Goal: Book appointment/travel/reservation

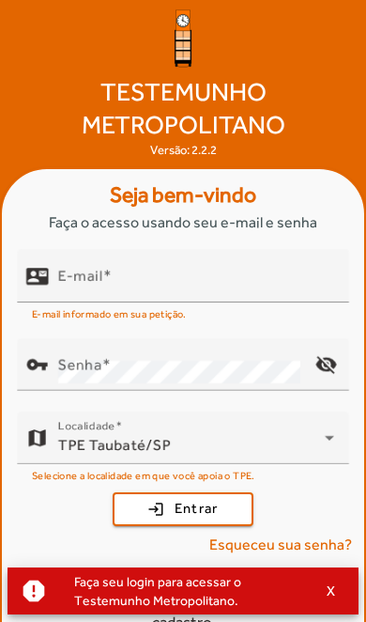
click at [257, 295] on input "E-mail" at bounding box center [196, 283] width 276 height 23
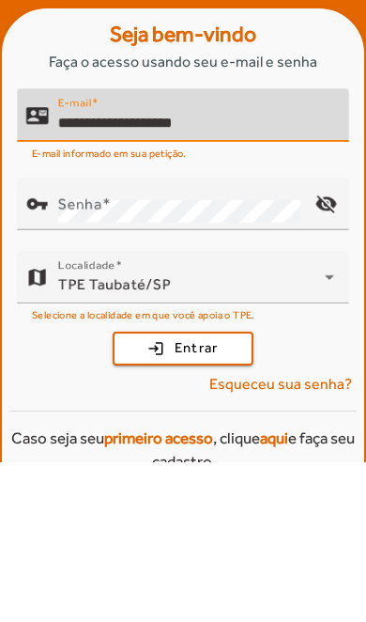
type input "**********"
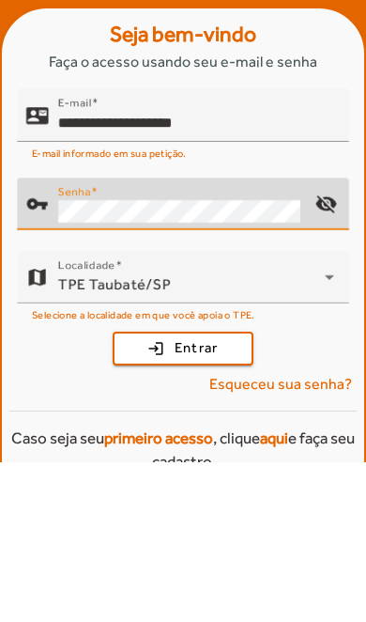
scroll to position [12, 0]
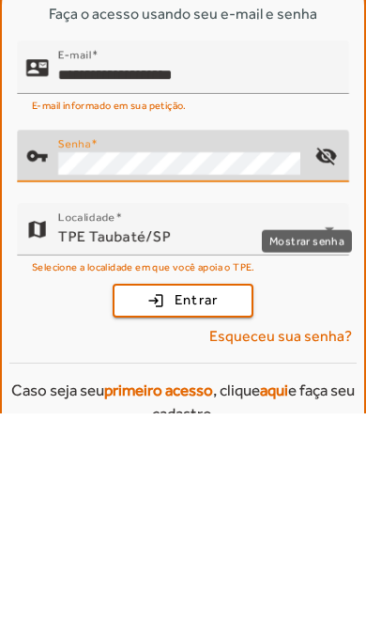
click at [341, 342] on mat-icon "visibility_off" at bounding box center [326, 364] width 45 height 45
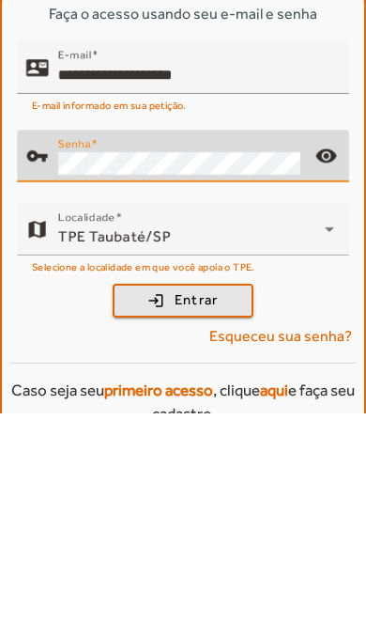
click at [215, 498] on span "Entrar" at bounding box center [197, 509] width 44 height 22
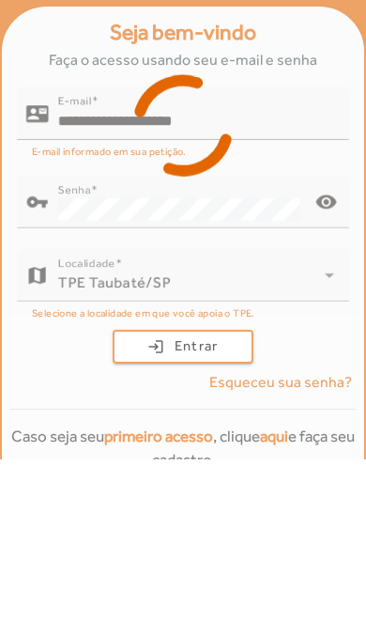
scroll to position [78, 0]
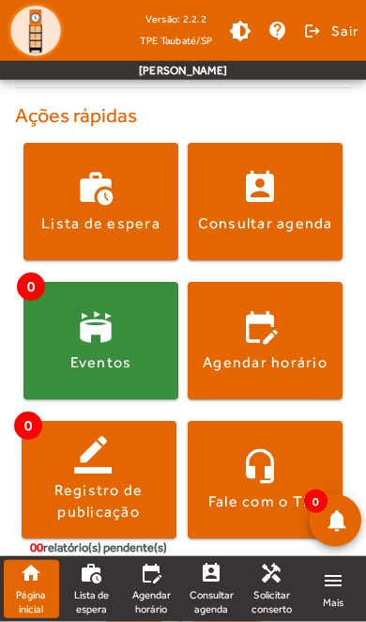
scroll to position [374, 0]
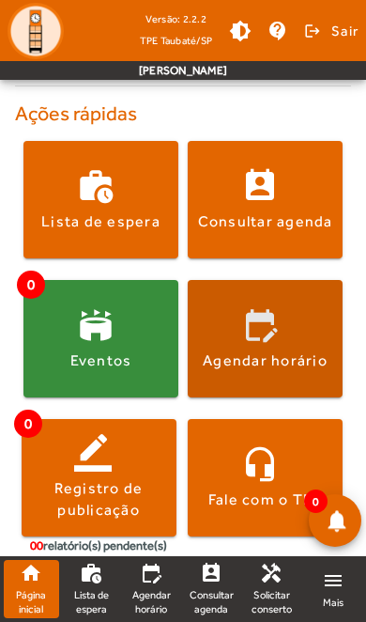
click at [285, 345] on span at bounding box center [265, 338] width 155 height 45
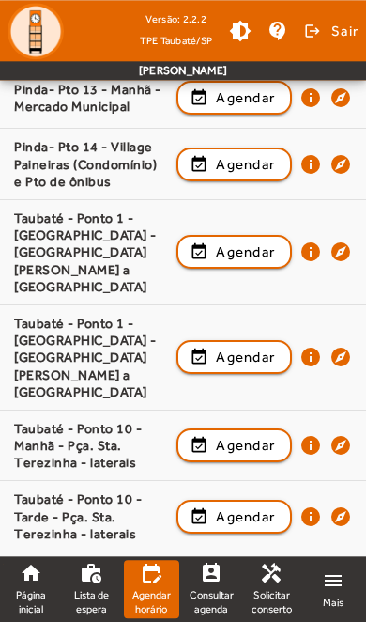
scroll to position [1889, 0]
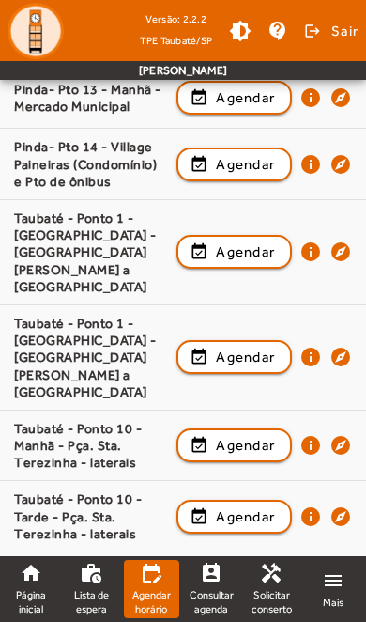
click at [256, 346] on span "Agendar" at bounding box center [245, 357] width 59 height 23
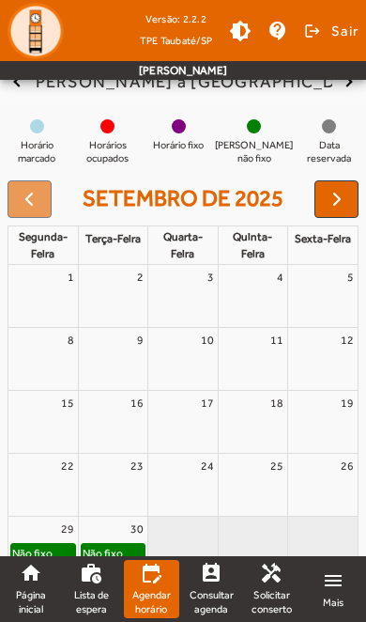
scroll to position [220, 0]
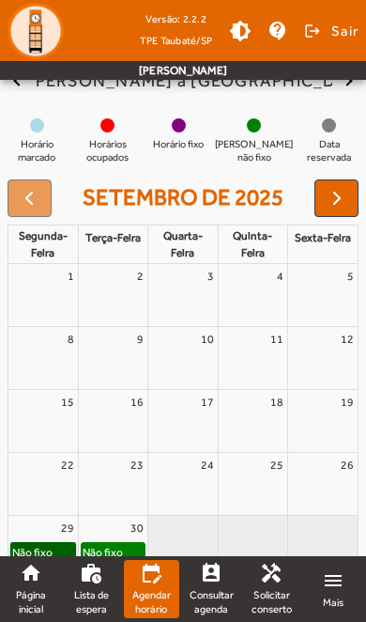
click at [54, 542] on link "Não fixo" at bounding box center [43, 552] width 66 height 21
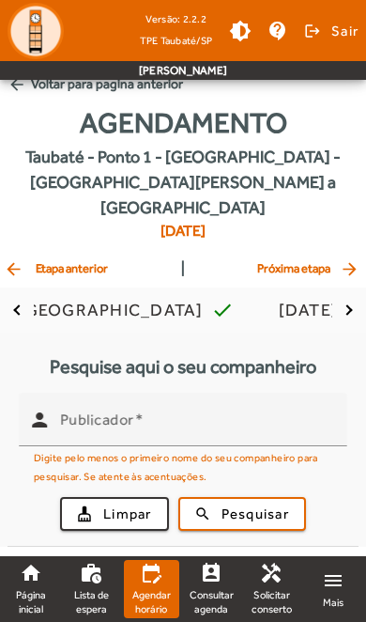
scroll to position [0, 0]
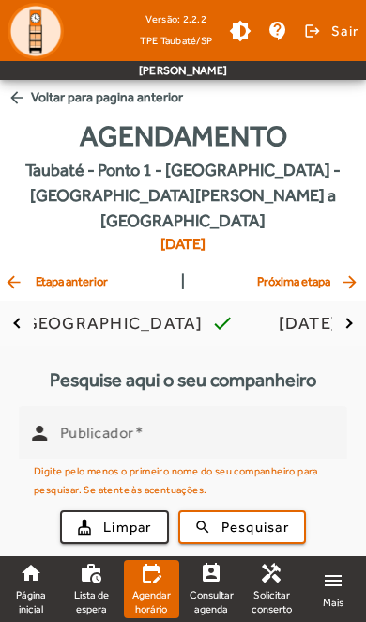
click at [264, 429] on input "Publicador" at bounding box center [196, 440] width 272 height 23
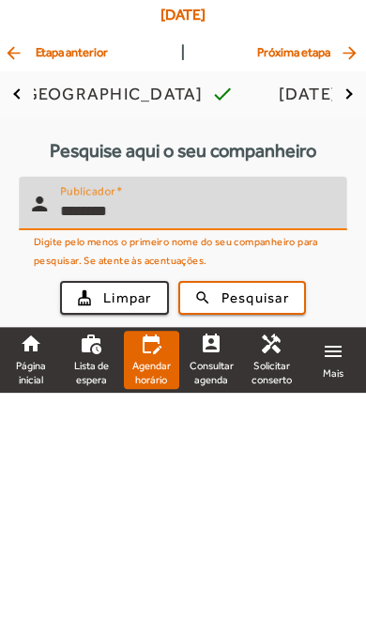
type input "********"
click at [270, 495] on div "cleaning_services Limpar search Pesquisar" at bounding box center [183, 527] width 329 height 64
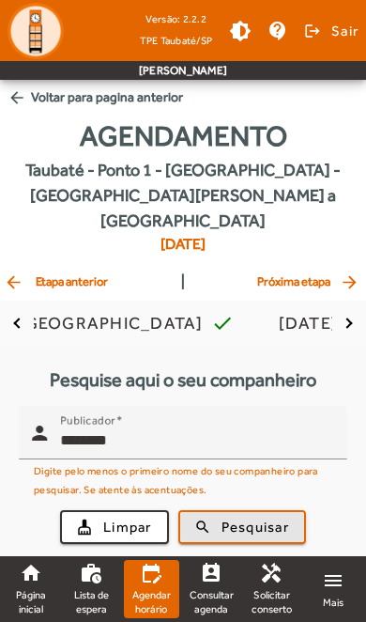
click at [258, 517] on span "Pesquisar" at bounding box center [256, 528] width 68 height 22
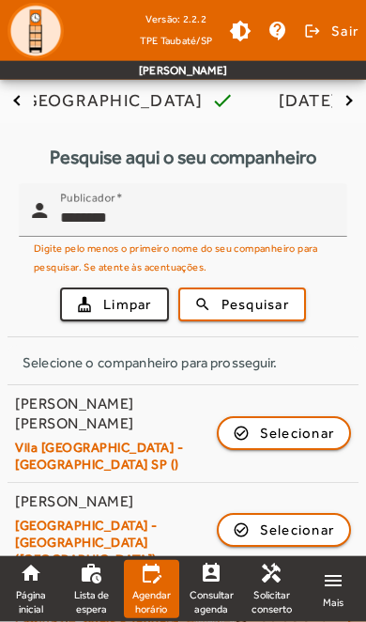
scroll to position [281, 0]
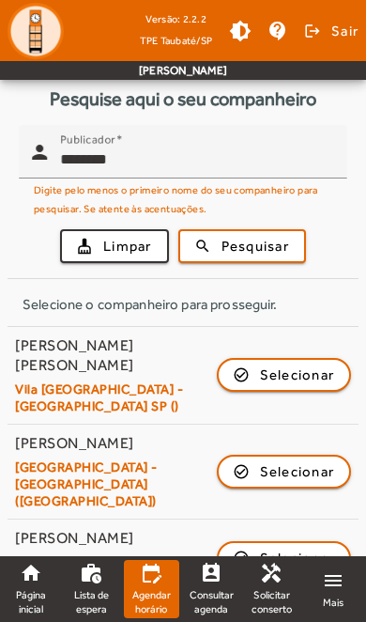
click at [303, 547] on span "Selecionar" at bounding box center [297, 558] width 75 height 23
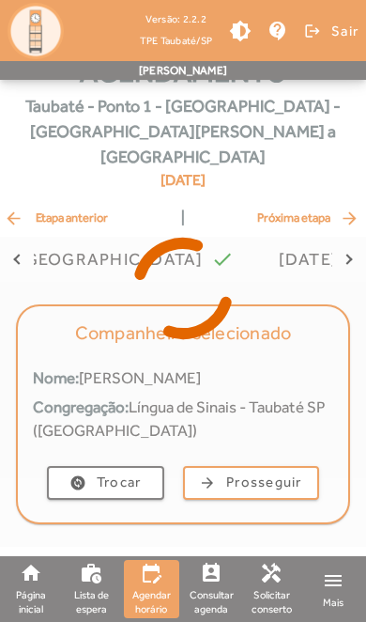
scroll to position [37, 0]
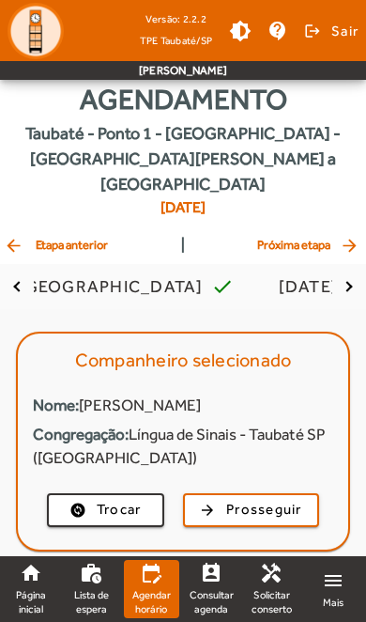
click at [286, 499] on span "Prosseguir" at bounding box center [264, 510] width 76 height 22
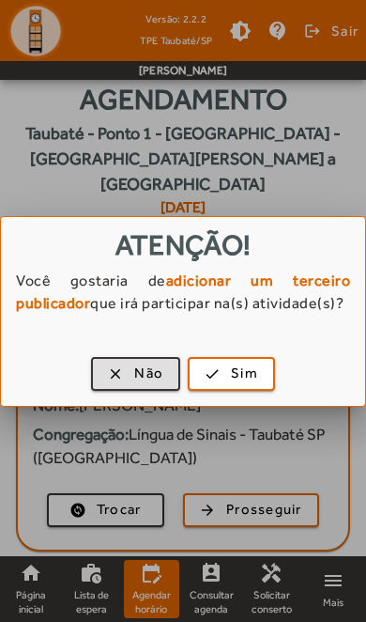
click at [138, 373] on span "Não" at bounding box center [148, 374] width 29 height 22
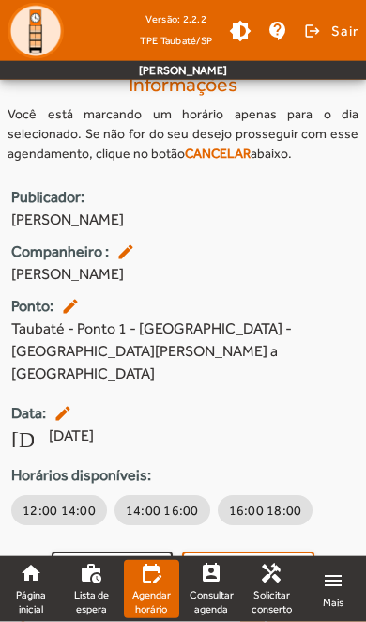
scroll to position [289, 0]
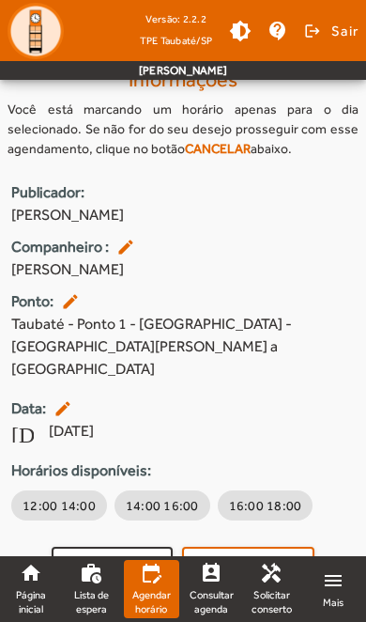
click at [85, 541] on span "button" at bounding box center [112, 563] width 117 height 45
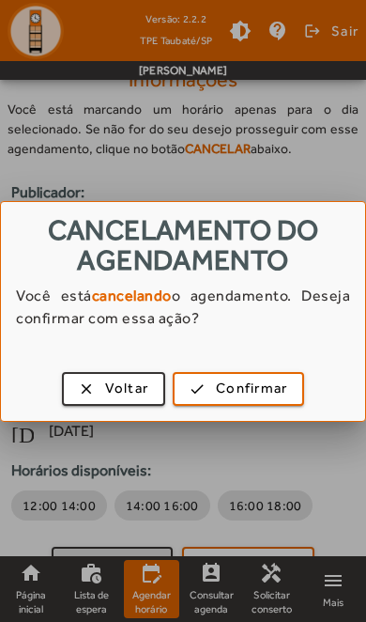
scroll to position [0, 0]
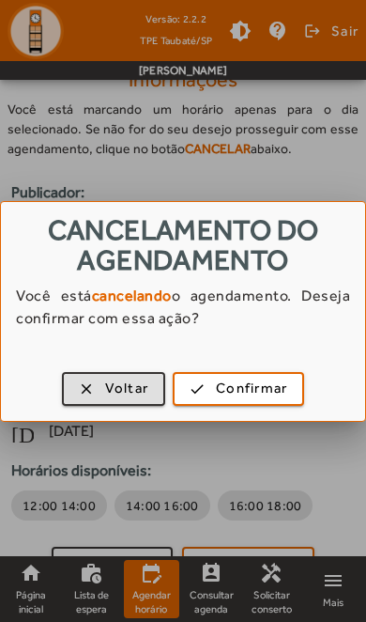
click at [265, 389] on span "Confirmar" at bounding box center [251, 389] width 71 height 22
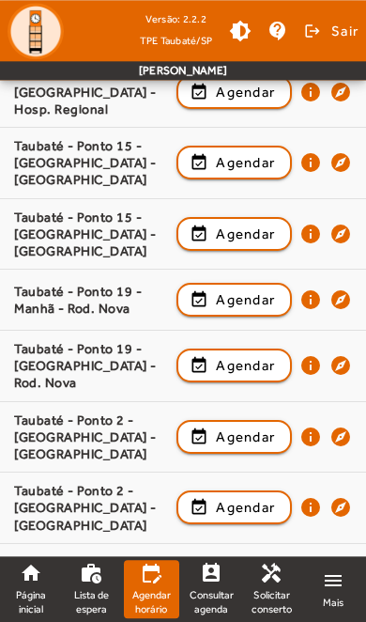
scroll to position [2828, 0]
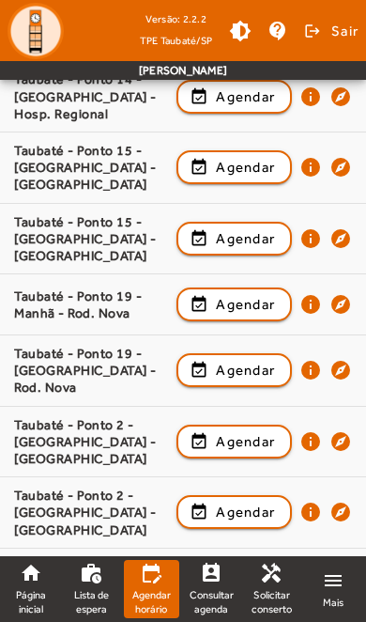
click at [253, 430] on span "Agendar" at bounding box center [245, 441] width 59 height 23
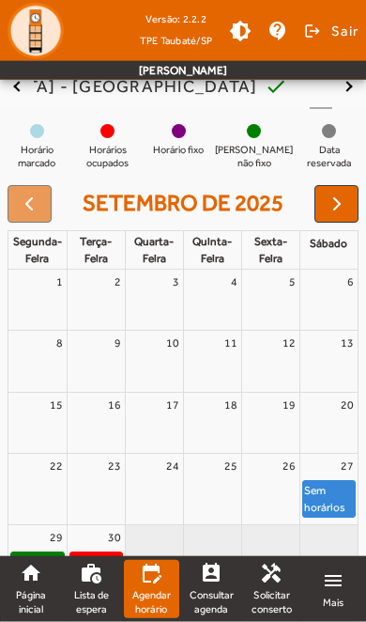
scroll to position [194, 0]
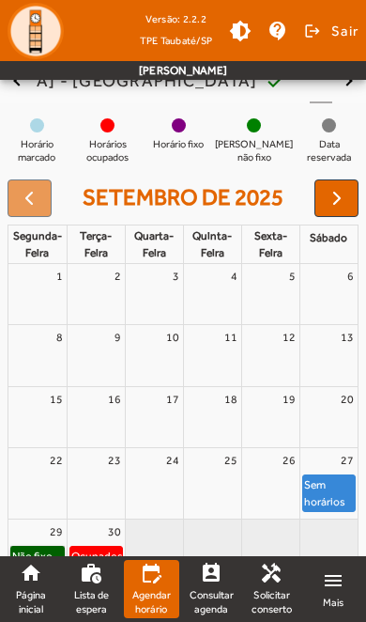
click at [46, 546] on link "Não fixo" at bounding box center [37, 556] width 54 height 21
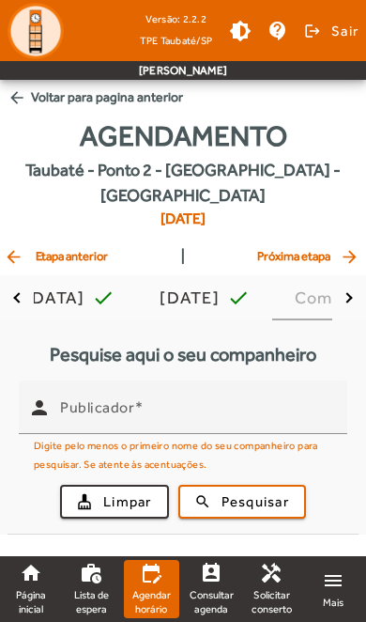
scroll to position [0, 0]
click at [230, 404] on input "Publicador" at bounding box center [196, 415] width 272 height 23
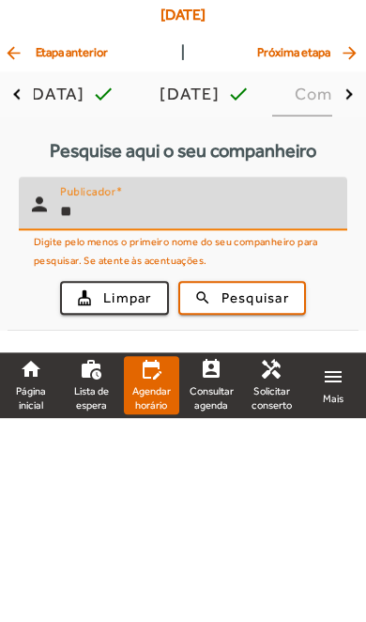
type input "*"
type input "********"
click at [272, 491] on span "Pesquisar" at bounding box center [256, 502] width 68 height 22
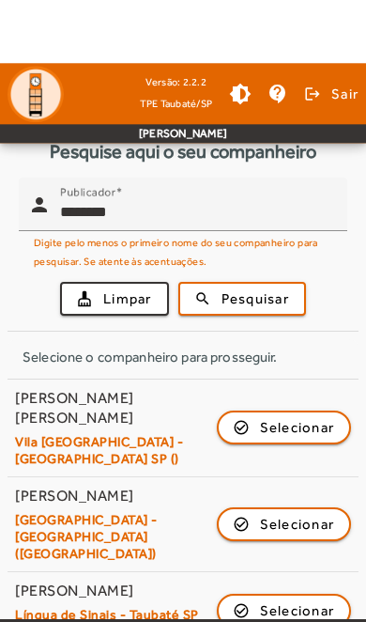
scroll to position [203, 0]
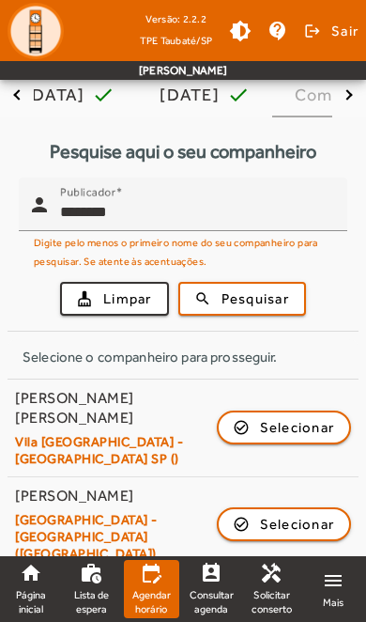
click at [308, 560] on link "menu Mais" at bounding box center [333, 589] width 58 height 58
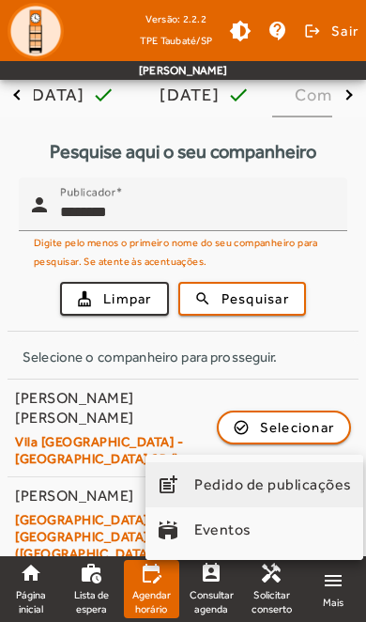
click at [356, 238] on div at bounding box center [183, 311] width 366 height 622
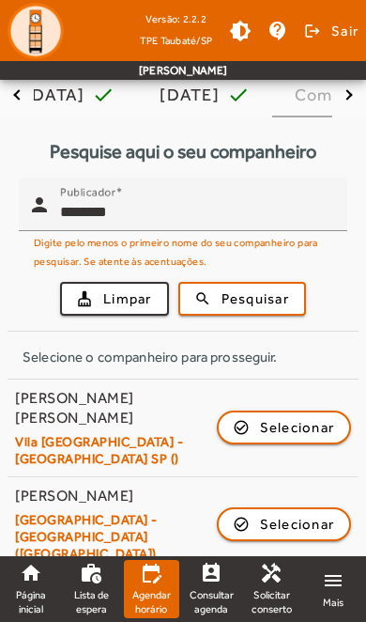
click at [295, 599] on span "Selecionar" at bounding box center [297, 610] width 75 height 23
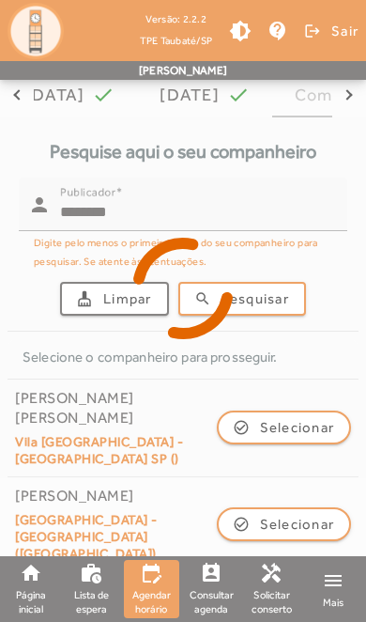
scroll to position [11, 0]
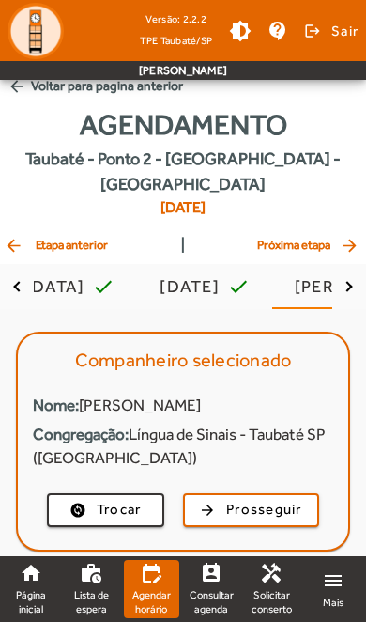
click at [296, 499] on span "Prosseguir" at bounding box center [264, 510] width 76 height 22
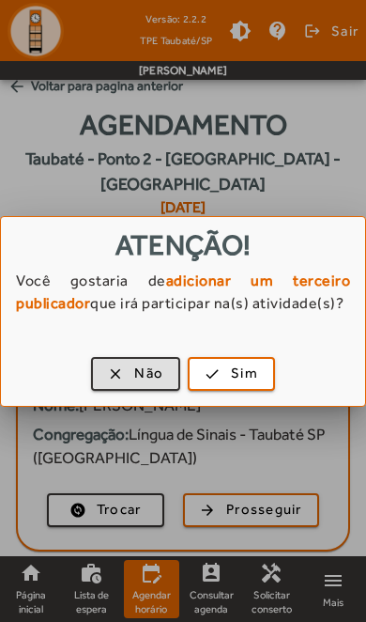
click at [137, 376] on span "Não" at bounding box center [148, 374] width 29 height 22
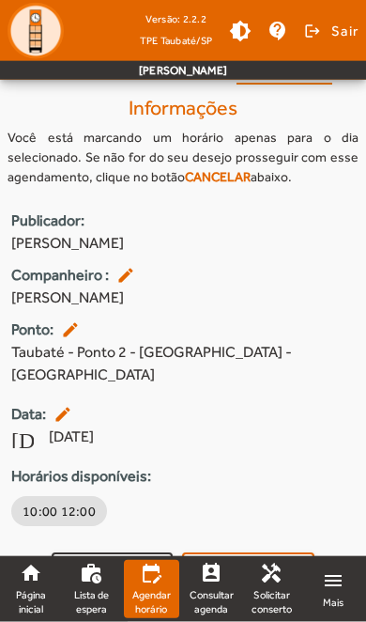
scroll to position [241, 0]
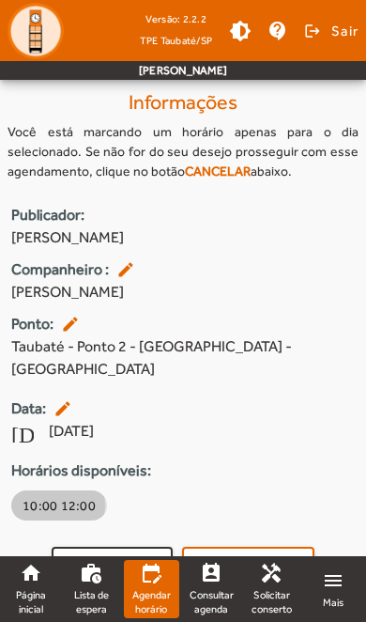
click at [51, 496] on span "10:00 12:00" at bounding box center [59, 505] width 73 height 19
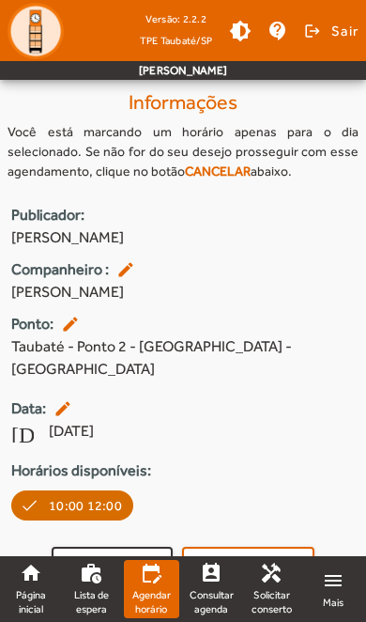
click at [293, 553] on span "Confirmar" at bounding box center [260, 564] width 71 height 22
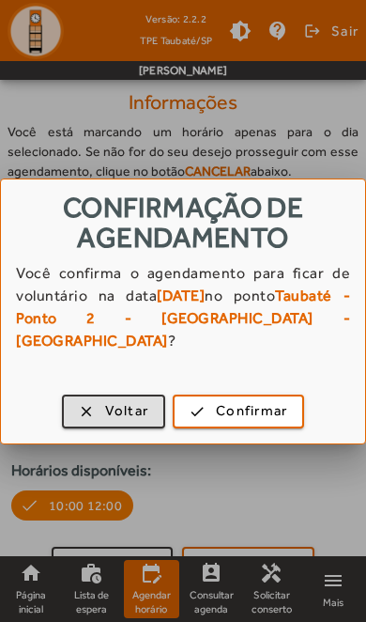
click at [265, 398] on span "button" at bounding box center [239, 411] width 128 height 45
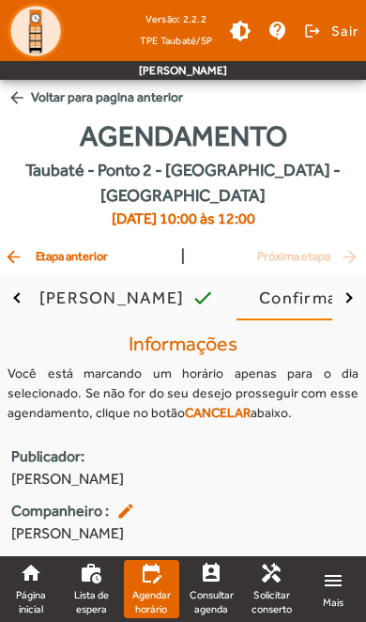
scroll to position [241, 0]
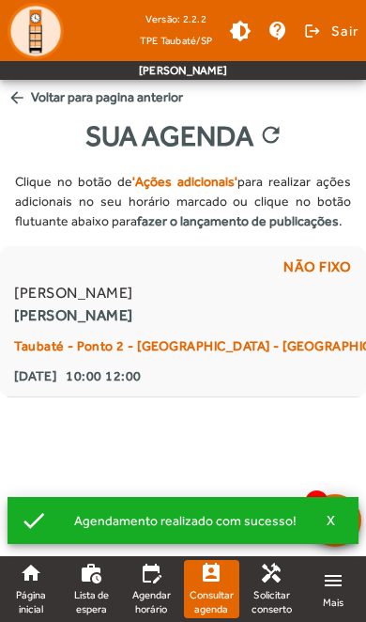
click at [350, 18] on span "Sair" at bounding box center [345, 31] width 27 height 30
